Goal: Transaction & Acquisition: Purchase product/service

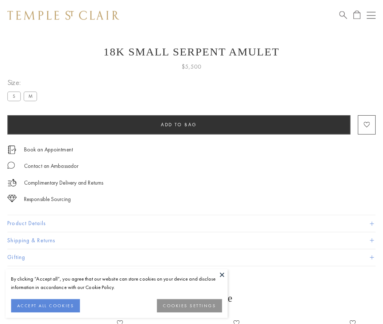
scroll to position [29, 0]
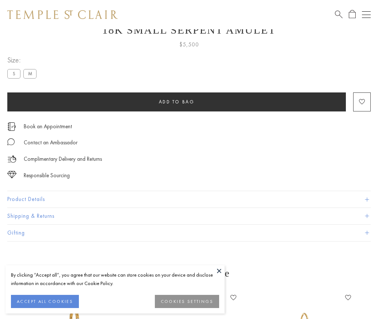
click at [176, 101] on span "Add to bag" at bounding box center [177, 102] width 36 height 6
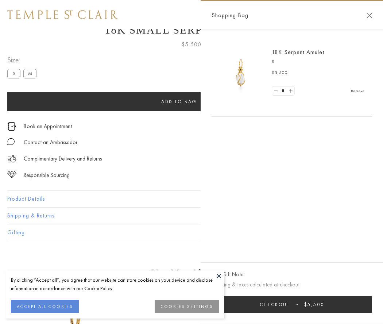
click at [292, 304] on button "Checkout $5,500" at bounding box center [292, 304] width 161 height 17
